Goal: Browse casually

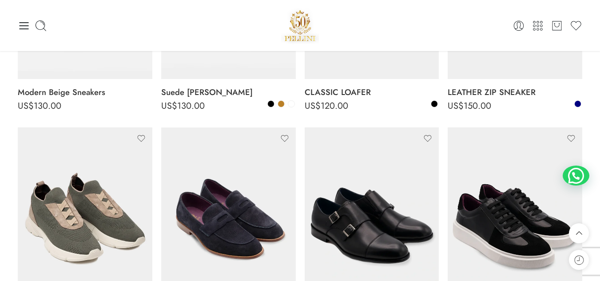
scroll to position [325, 0]
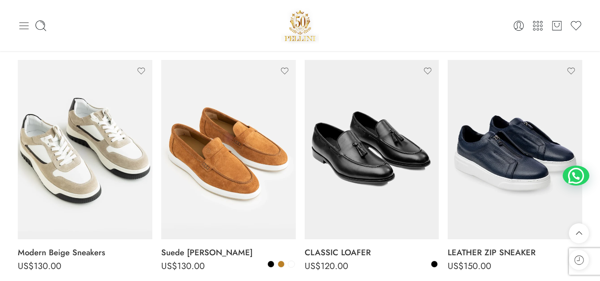
click at [26, 24] on icon at bounding box center [24, 26] width 12 height 12
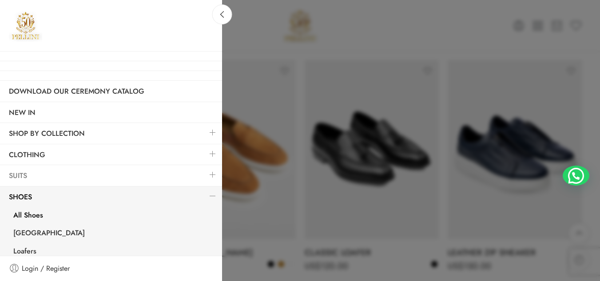
scroll to position [44, 0]
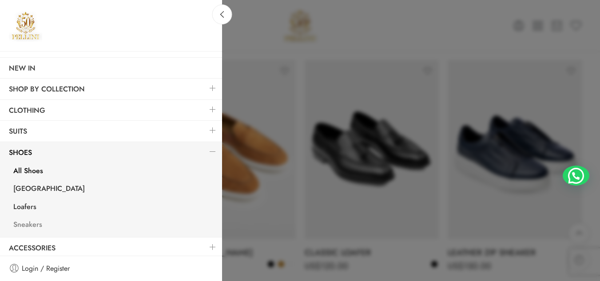
click at [25, 226] on link "Sneakers" at bounding box center [112, 226] width 217 height 18
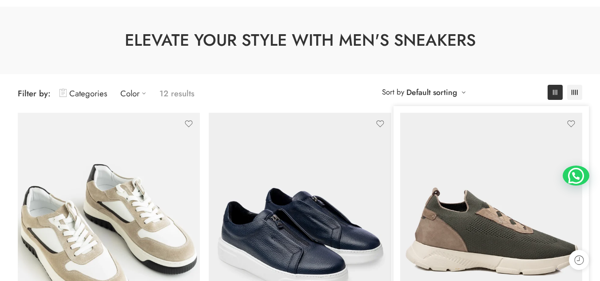
scroll to position [133, 0]
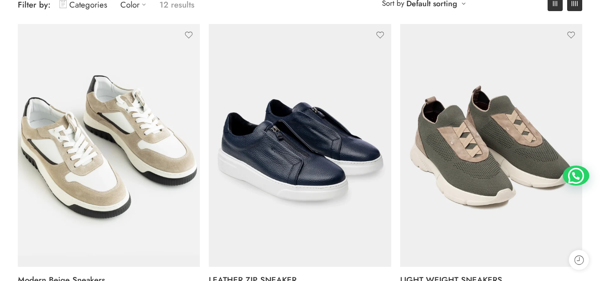
click at [576, 4] on icon at bounding box center [574, 3] width 6 height 5
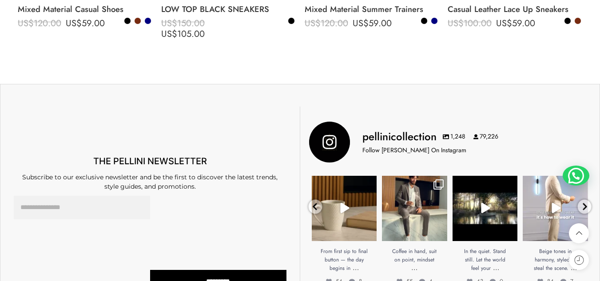
scroll to position [888, 0]
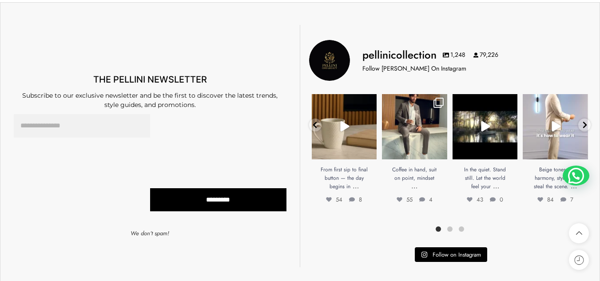
click at [415, 130] on link "Open" at bounding box center [414, 126] width 65 height 65
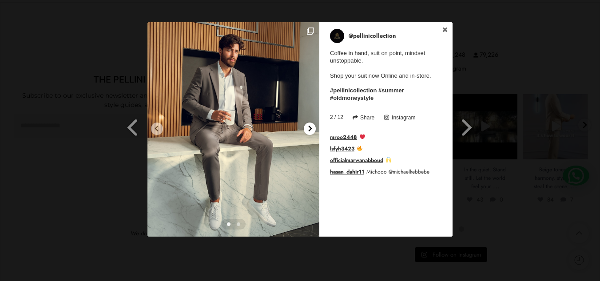
click at [310, 129] on icon at bounding box center [310, 129] width 4 height 6
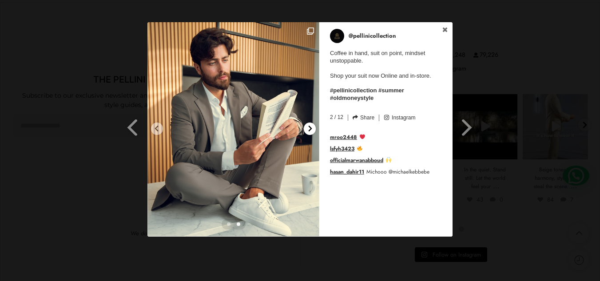
click at [310, 129] on icon at bounding box center [310, 128] width 7 height 7
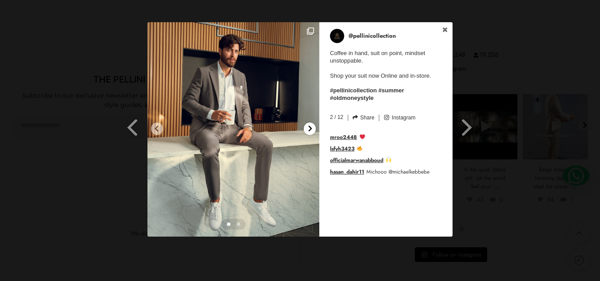
click at [309, 129] on icon at bounding box center [310, 128] width 7 height 7
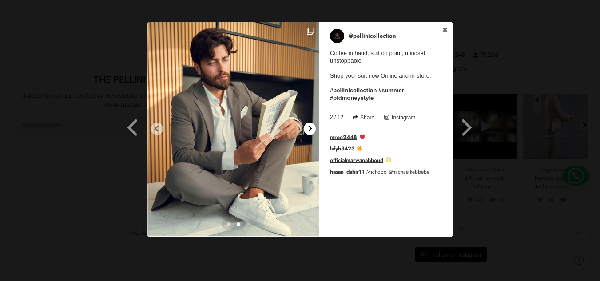
click at [309, 129] on icon at bounding box center [310, 128] width 7 height 7
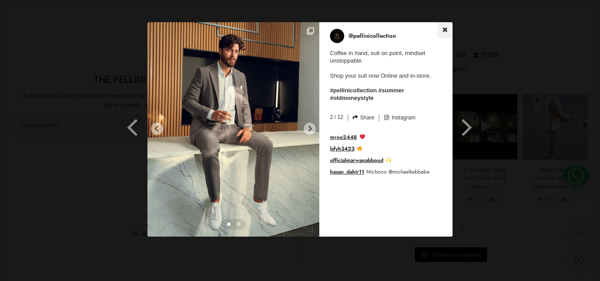
click at [442, 32] on icon at bounding box center [445, 30] width 6 height 6
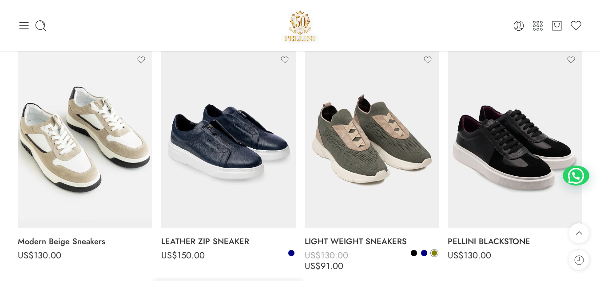
scroll to position [0, 0]
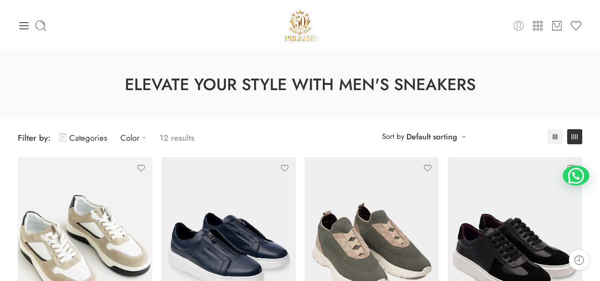
click at [519, 22] on icon at bounding box center [518, 25] width 10 height 10
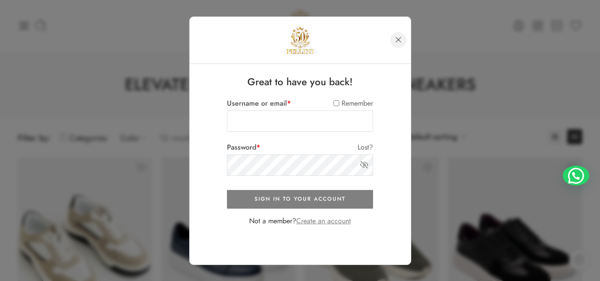
click at [400, 42] on link at bounding box center [398, 40] width 16 height 16
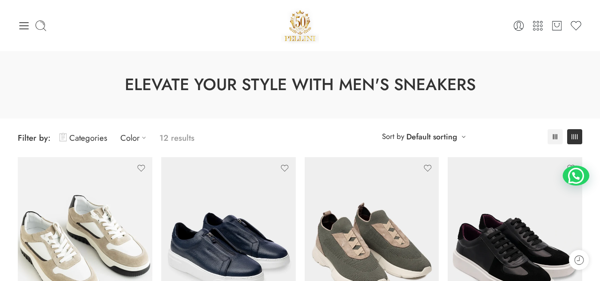
click at [301, 25] on img at bounding box center [300, 26] width 38 height 38
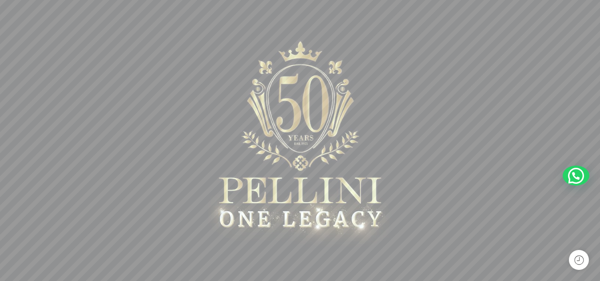
scroll to position [133, 0]
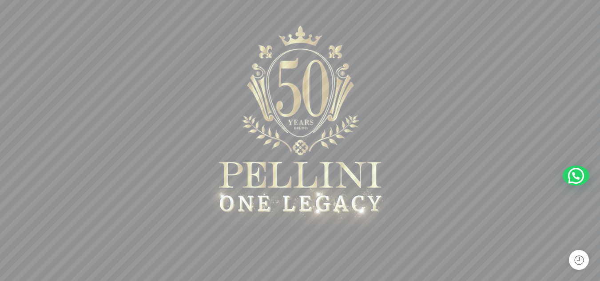
click at [328, 135] on sr7-mask at bounding box center [300, 117] width 600 height 399
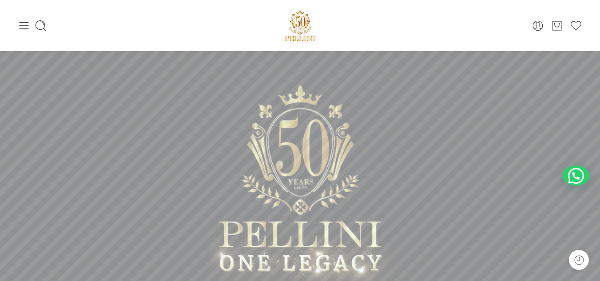
scroll to position [44, 0]
